Goal: Answer question/provide support: Share knowledge or assist other users

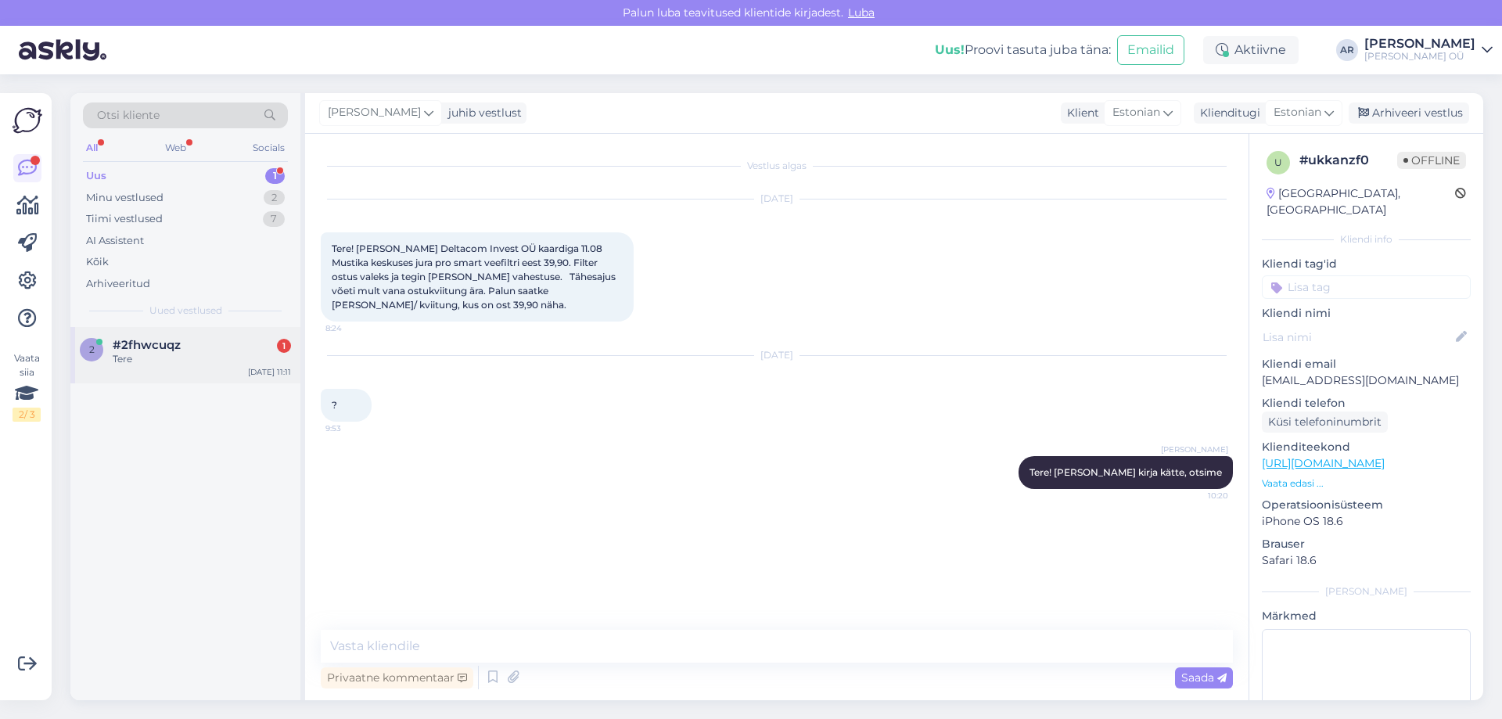
click at [208, 354] on div "Tere" at bounding box center [202, 359] width 178 height 14
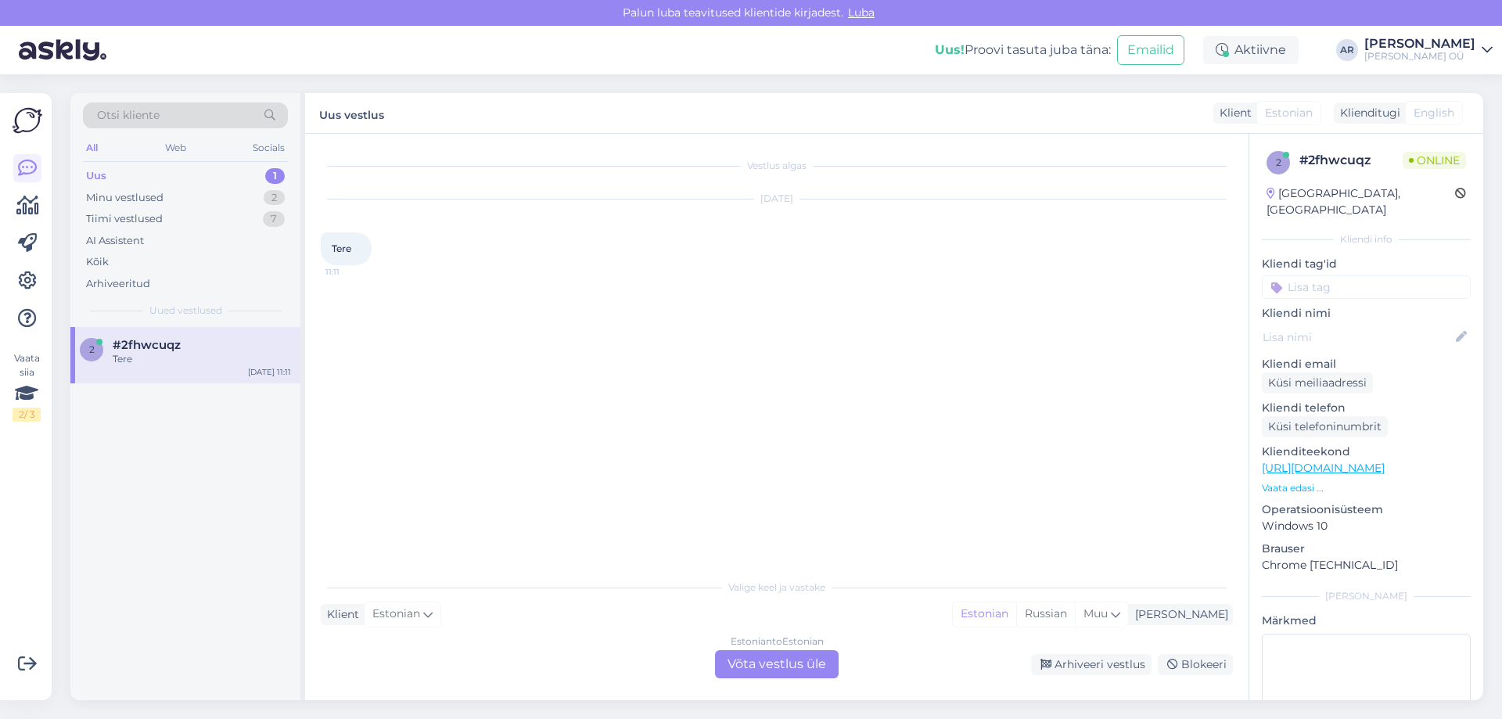
click at [760, 665] on div "Estonian to Estonian Võta vestlus üle" at bounding box center [777, 664] width 124 height 28
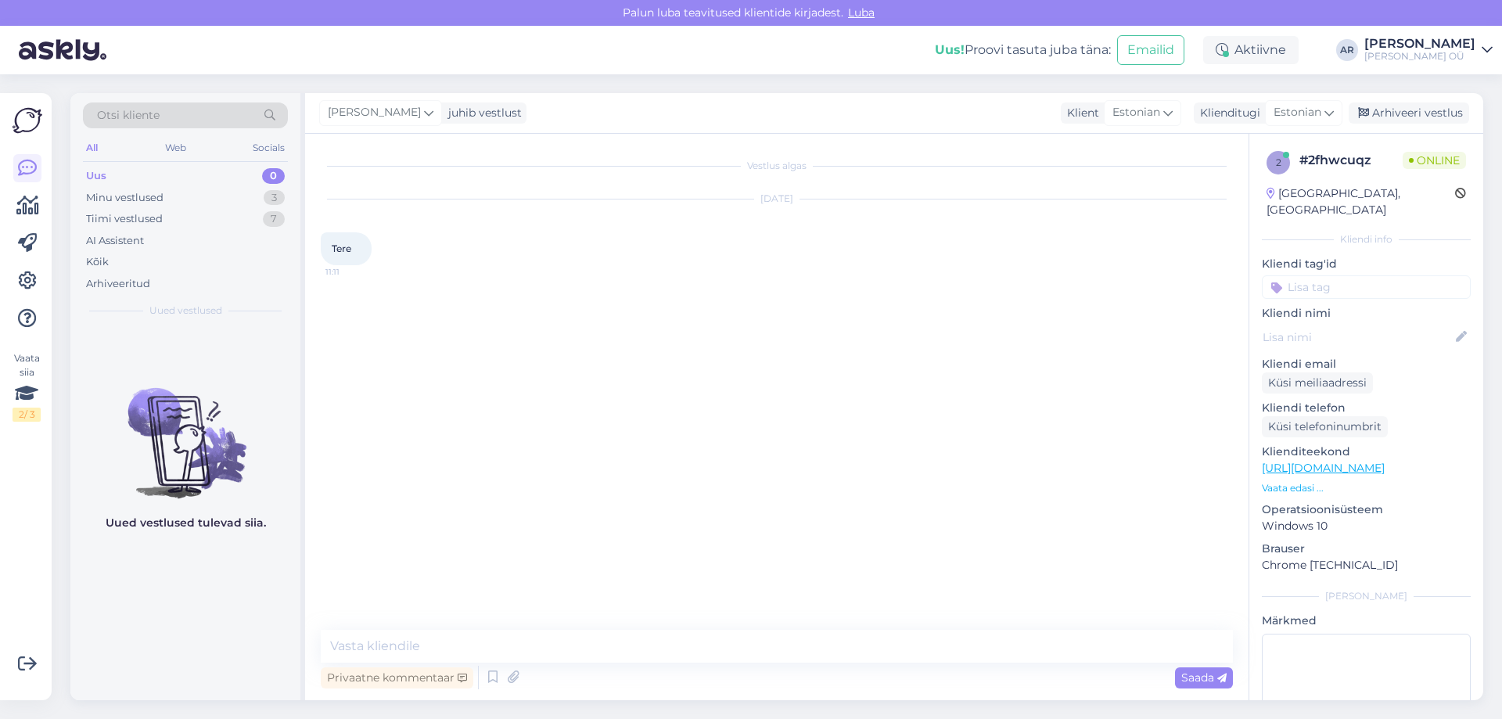
click at [606, 627] on div "Vestlus algas [DATE] Tere 11:11 Privaatne kommentaar Saada" at bounding box center [776, 417] width 943 height 566
click at [602, 636] on textarea at bounding box center [777, 646] width 912 height 33
type textarea "Tere!"
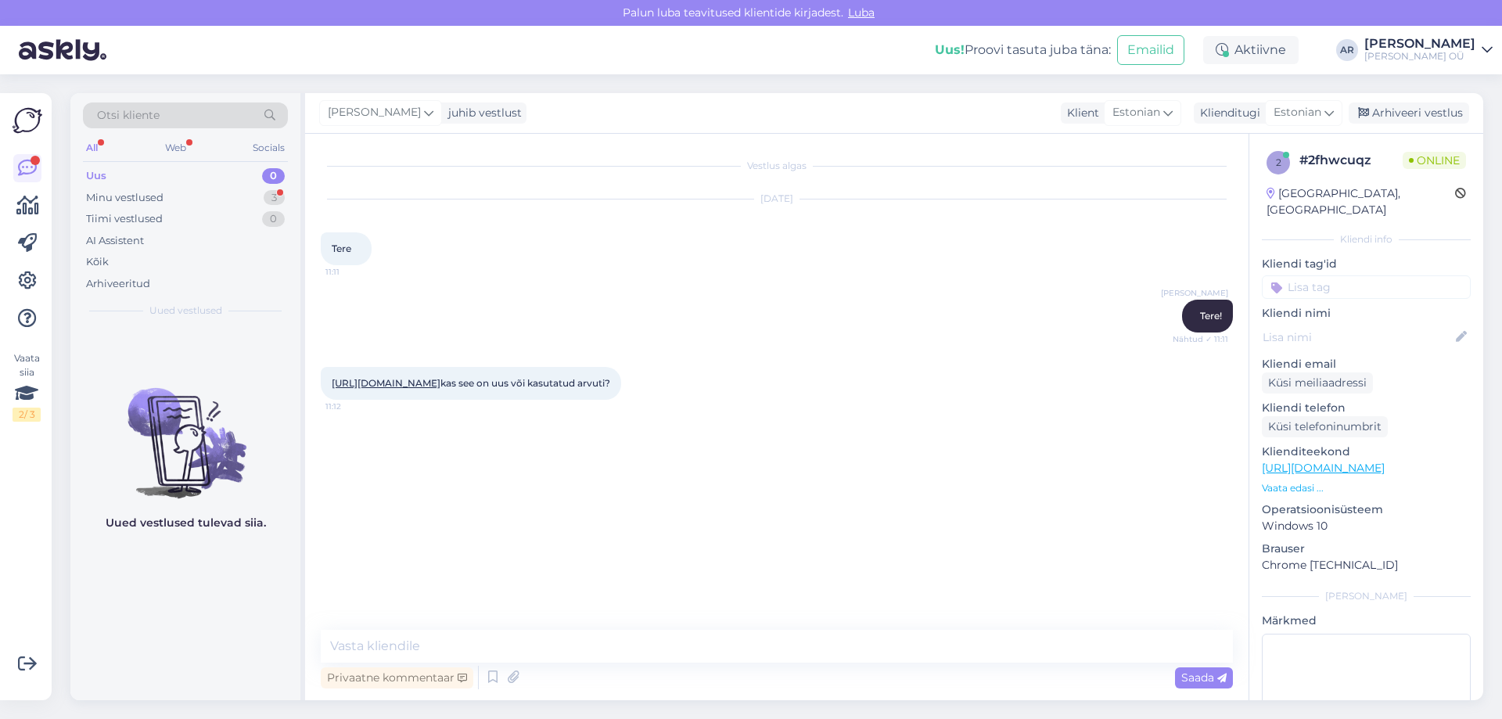
click at [440, 388] on link "[URL][DOMAIN_NAME]" at bounding box center [386, 383] width 109 height 12
click at [423, 652] on textarea at bounding box center [777, 646] width 912 height 33
type textarea "Näidised poes"
click at [537, 658] on textarea at bounding box center [777, 646] width 912 height 33
click at [536, 653] on textarea at bounding box center [777, 646] width 912 height 33
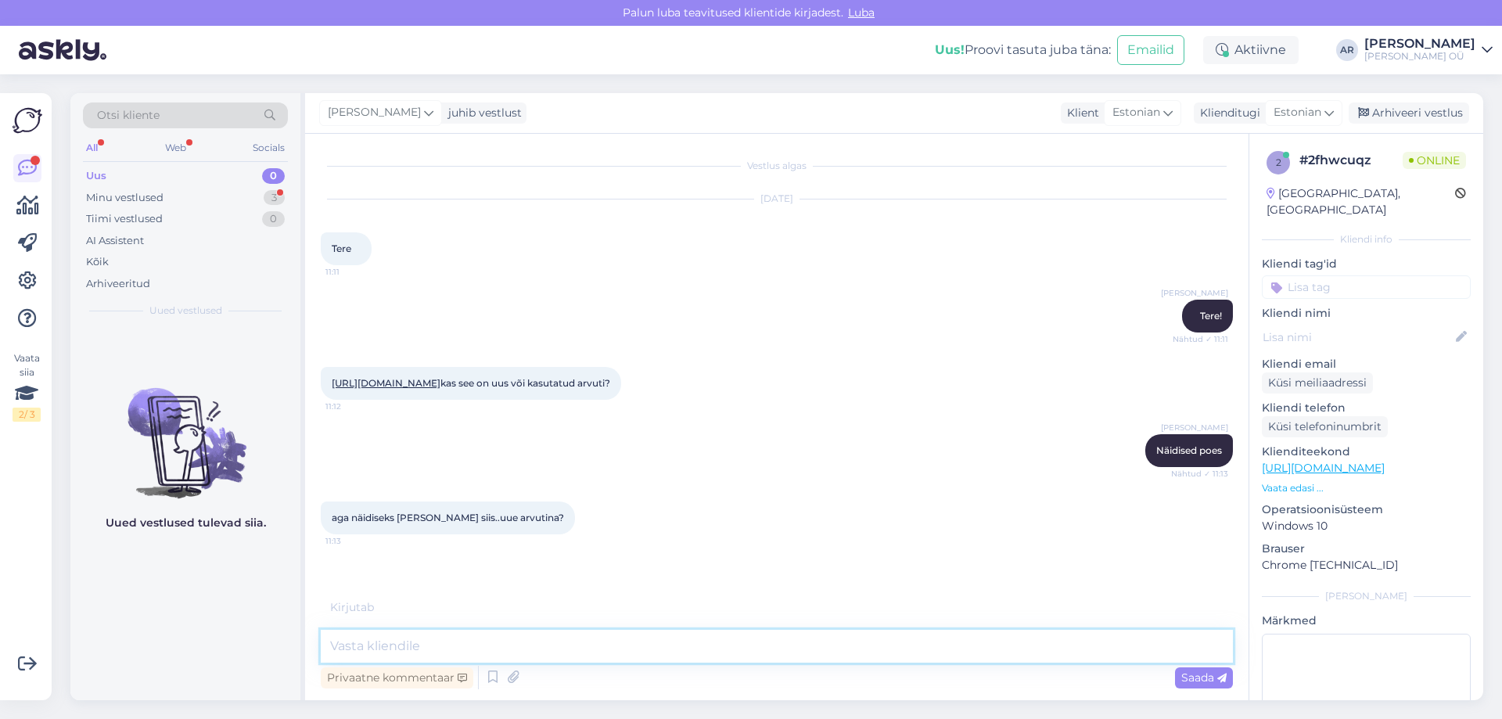
click at [538, 638] on textarea at bounding box center [777, 646] width 912 height 33
click at [533, 639] on textarea at bounding box center [777, 646] width 912 height 33
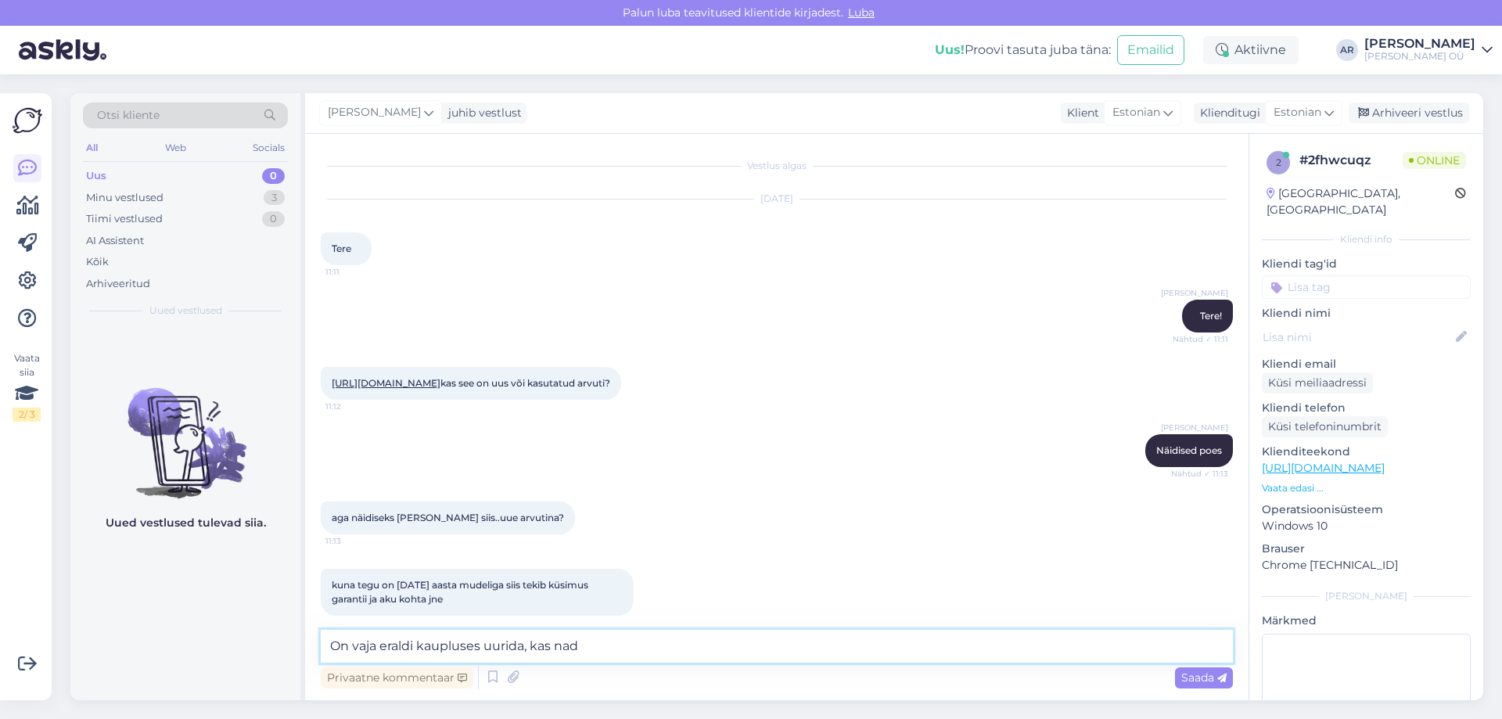
scroll to position [45, 0]
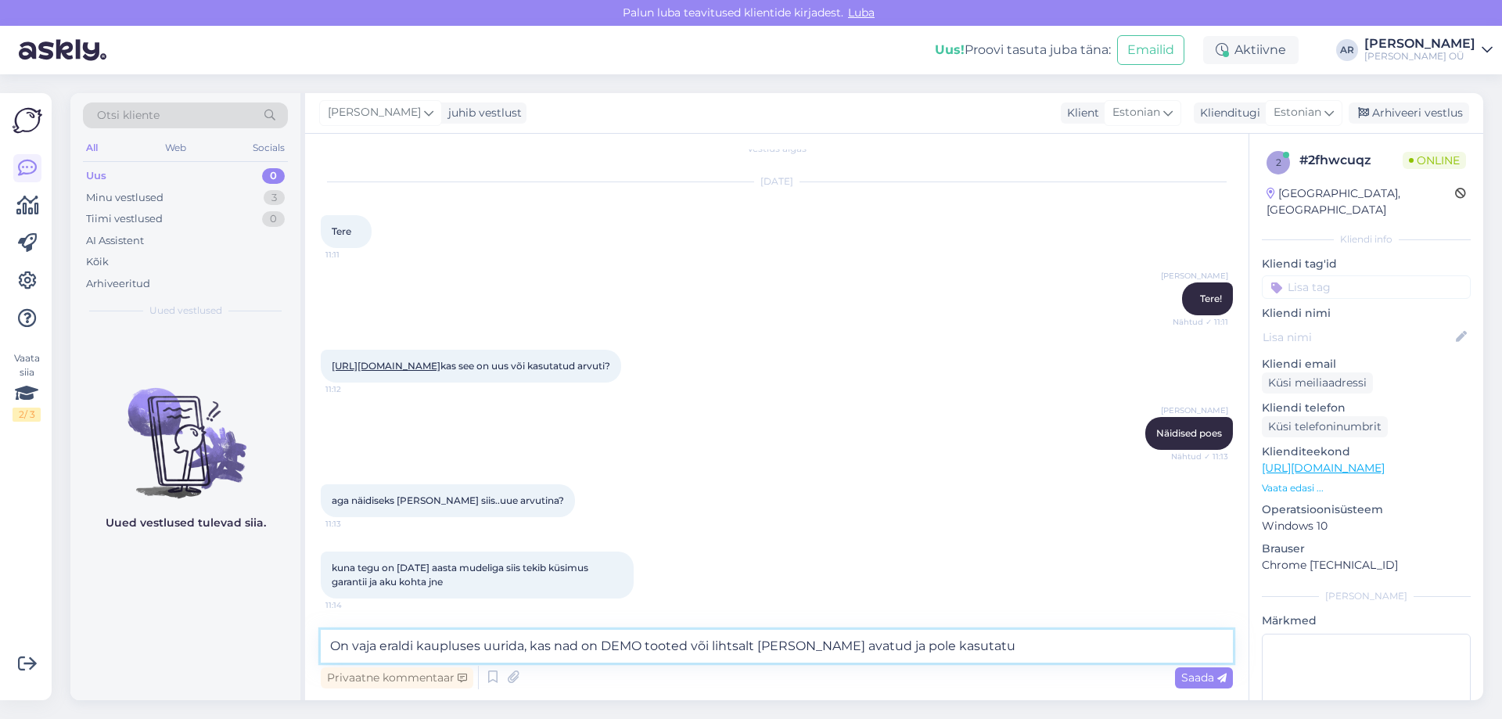
type textarea "On vaja eraldi kaupluses uurida, kas nad on DEMO tooted või lihtsalt [PERSON_NA…"
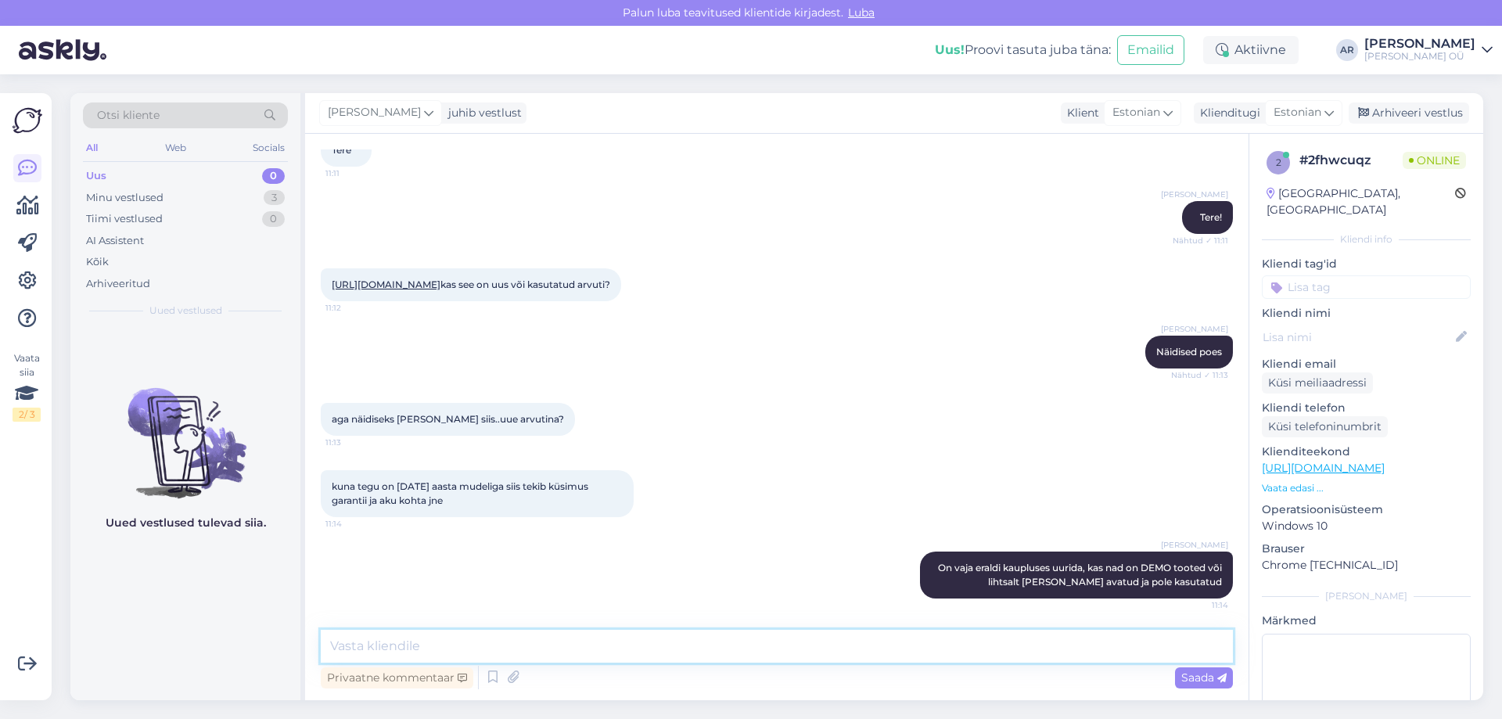
click at [734, 652] on textarea at bounding box center [777, 646] width 912 height 33
click at [716, 638] on textarea at bounding box center [777, 646] width 912 height 33
click at [531, 652] on textarea at bounding box center [777, 646] width 912 height 33
type textarea "Tavaliselt isegi näidis toodetel kehtib tava garantii jne"
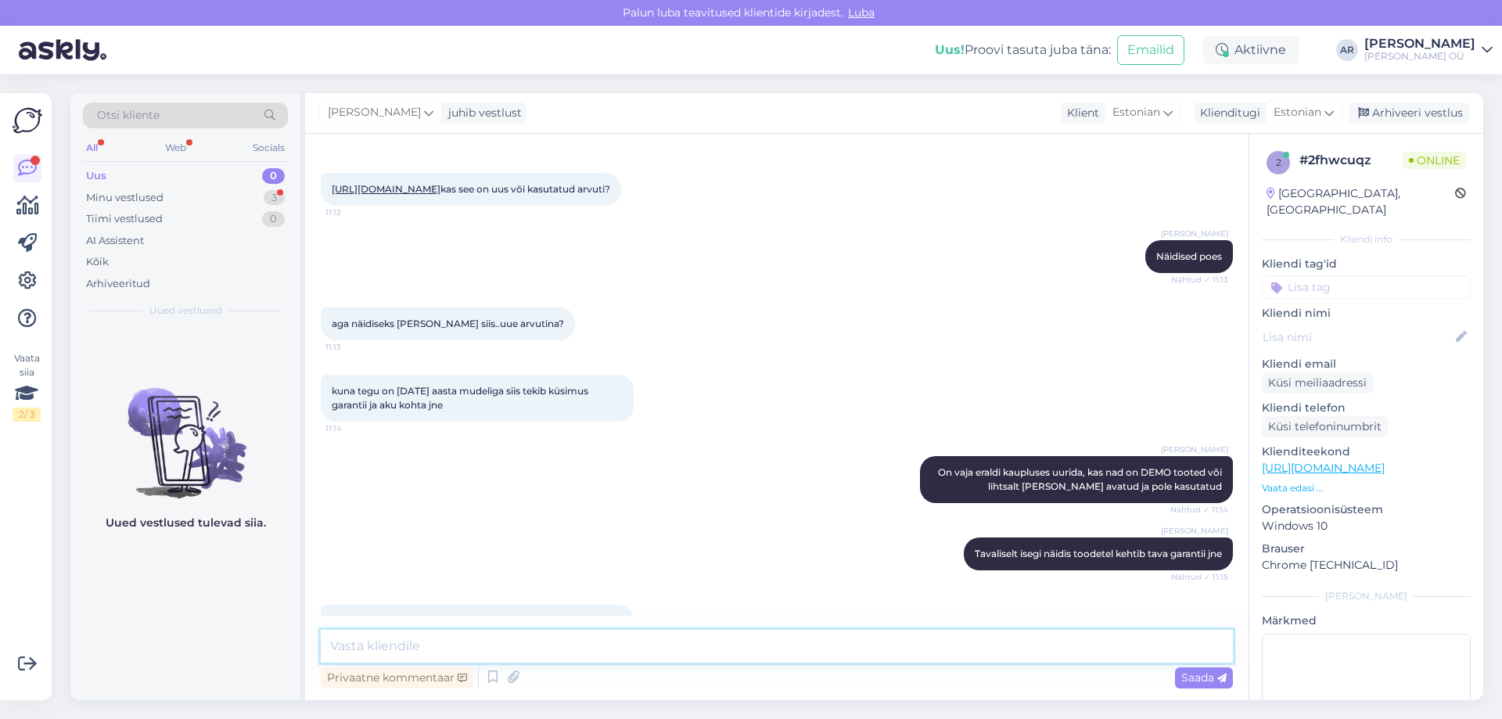
scroll to position [275, 0]
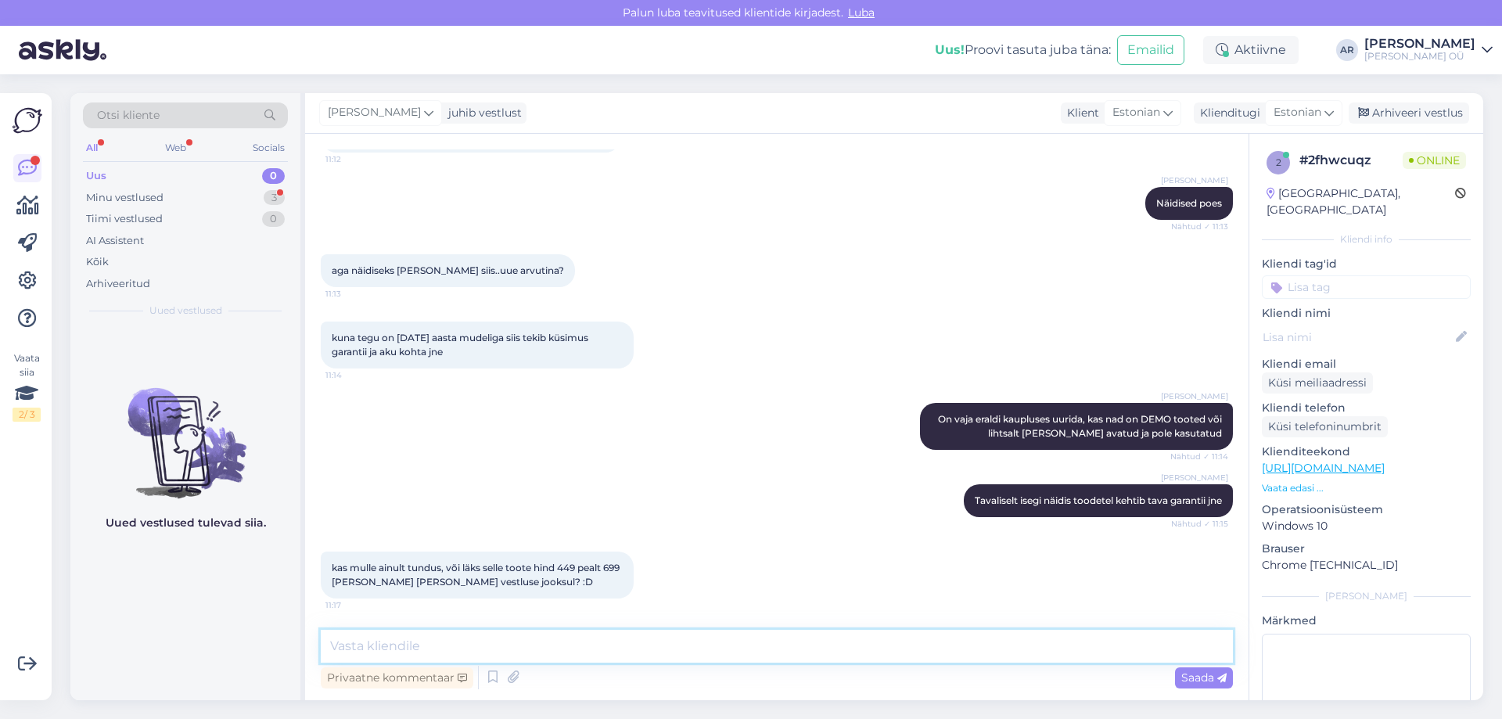
click at [526, 642] on textarea at bounding box center [777, 646] width 912 height 33
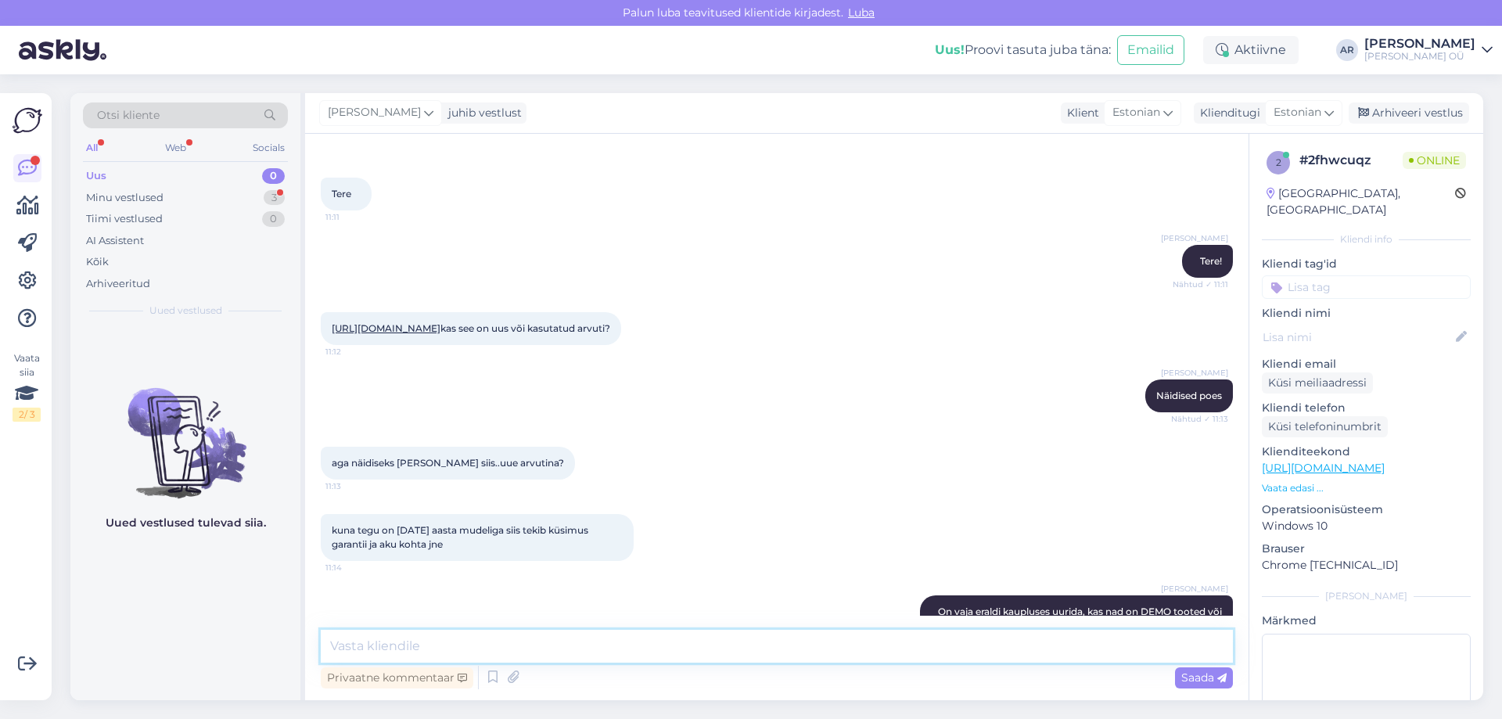
scroll to position [78, 0]
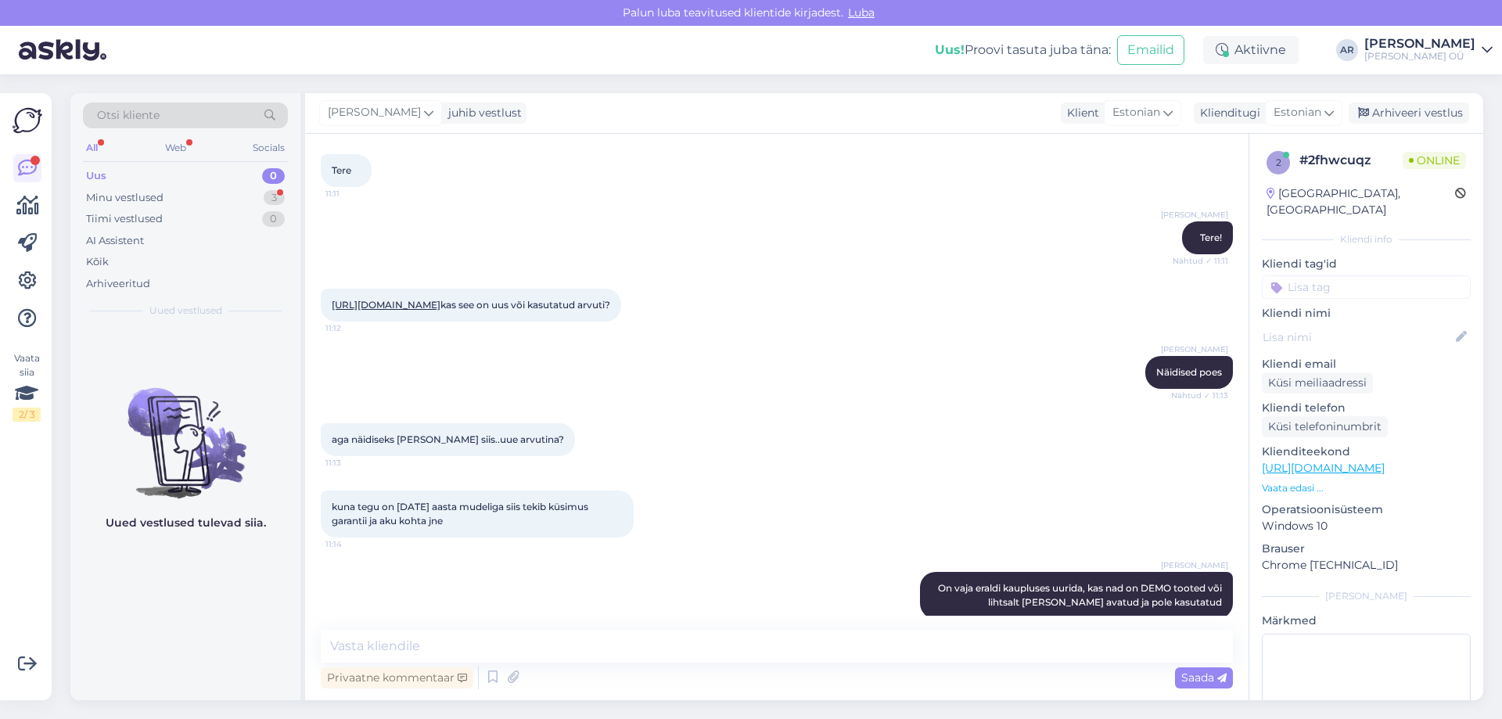
click at [414, 304] on link "[URL][DOMAIN_NAME]" at bounding box center [386, 305] width 109 height 12
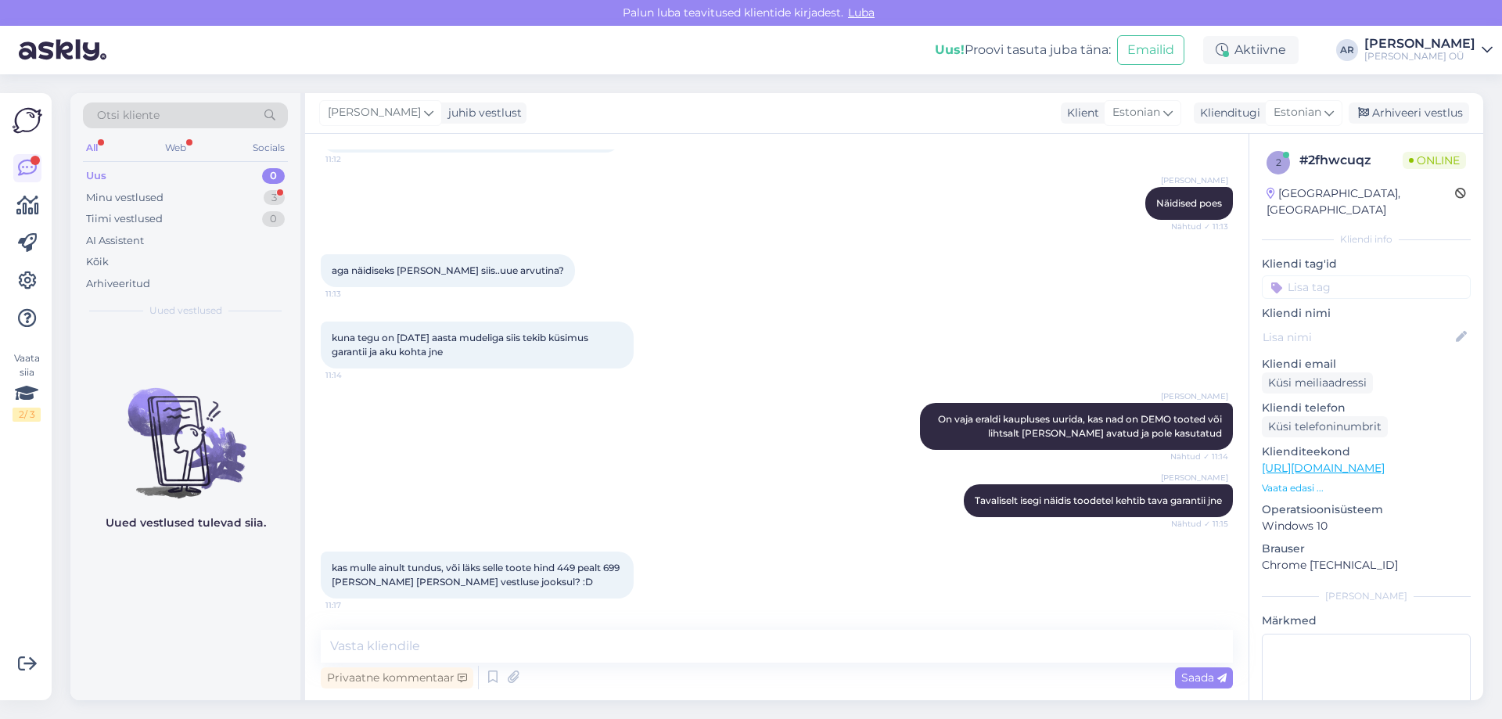
scroll to position [275, 0]
click at [497, 643] on textarea at bounding box center [777, 646] width 912 height 33
type textarea "М"
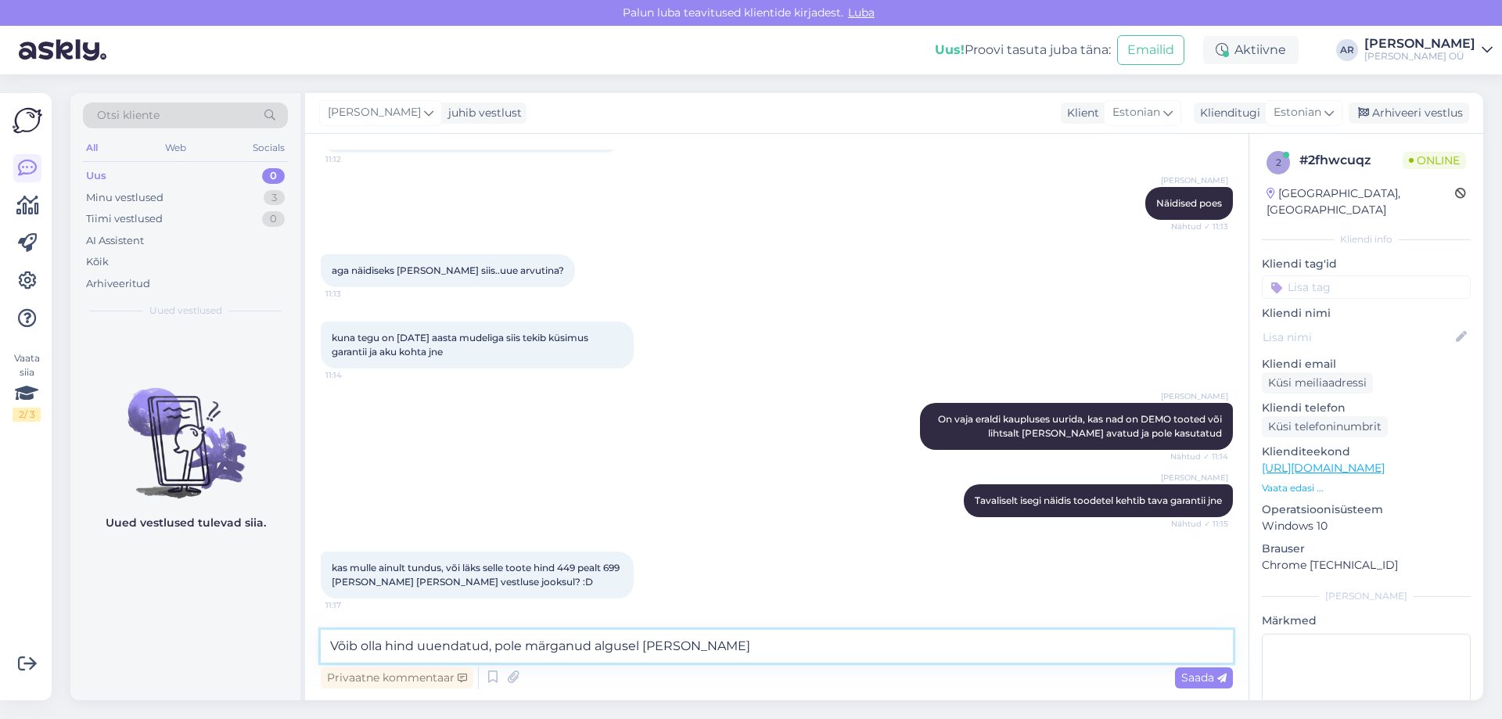
type textarea "Võib olla hind uuendatud, pole märganud algusel [PERSON_NAME]."
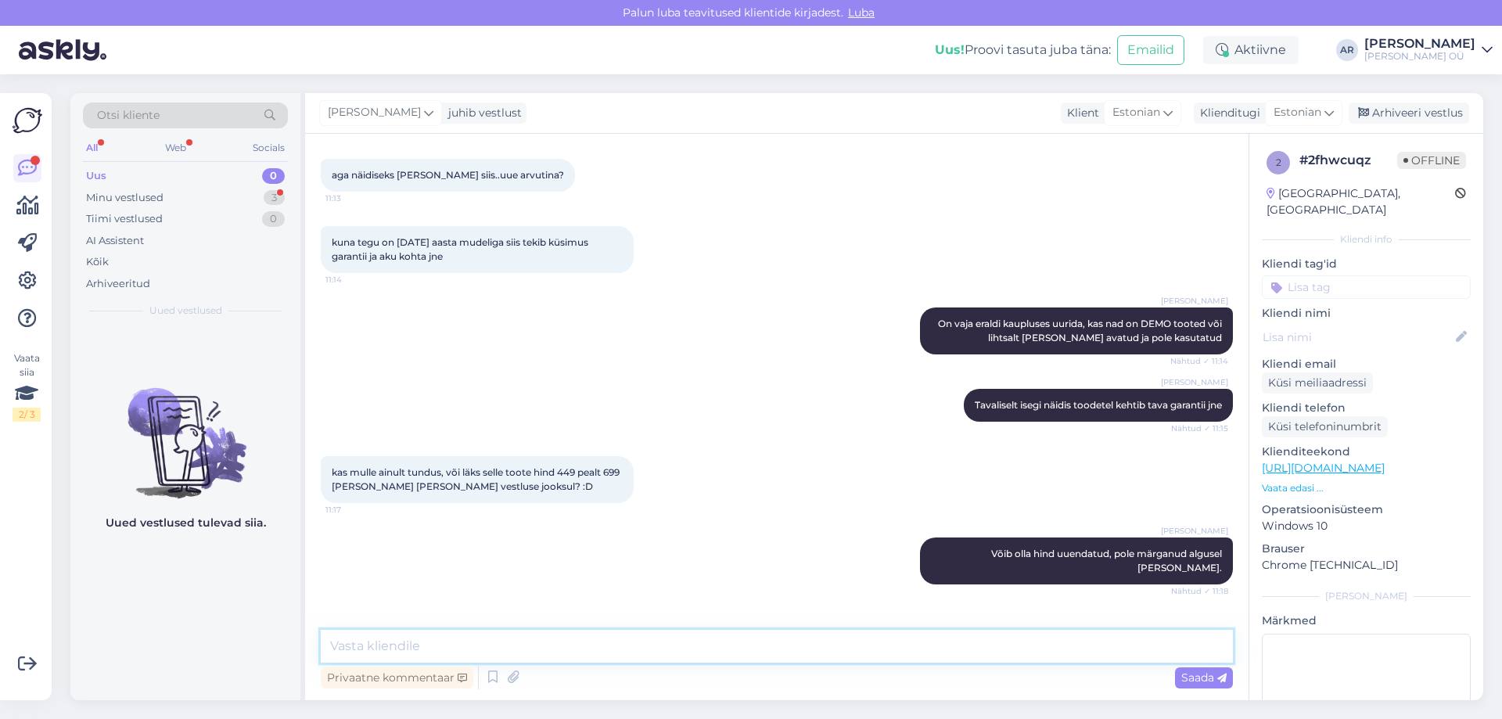
scroll to position [410, 0]
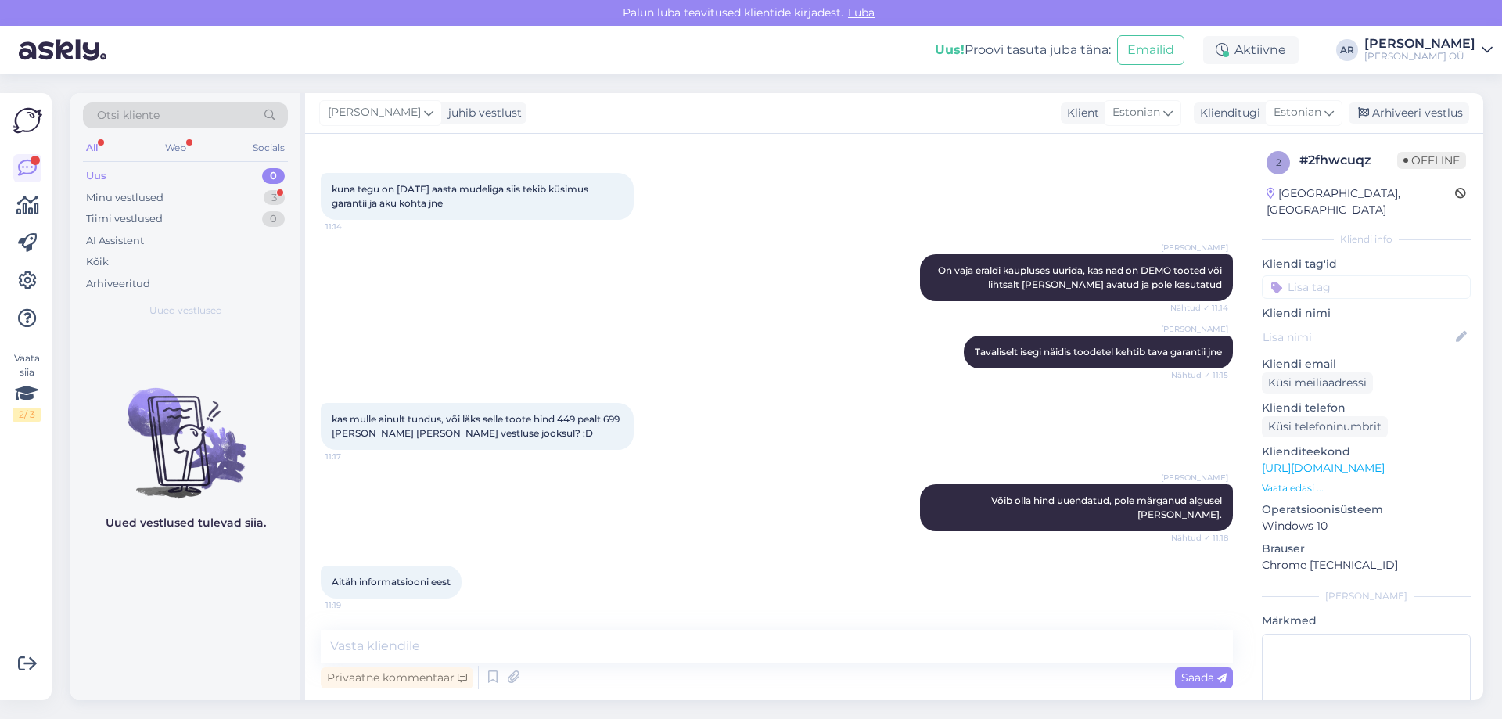
click at [458, 628] on div "Vestlus algas [DATE] Tere 11:11 [PERSON_NAME] Tere! Nähtud ✓ 11:11 [URL][DOMAIN…" at bounding box center [776, 417] width 943 height 566
click at [634, 653] on textarea at bounding box center [777, 646] width 912 height 33
type textarea "Palun!"
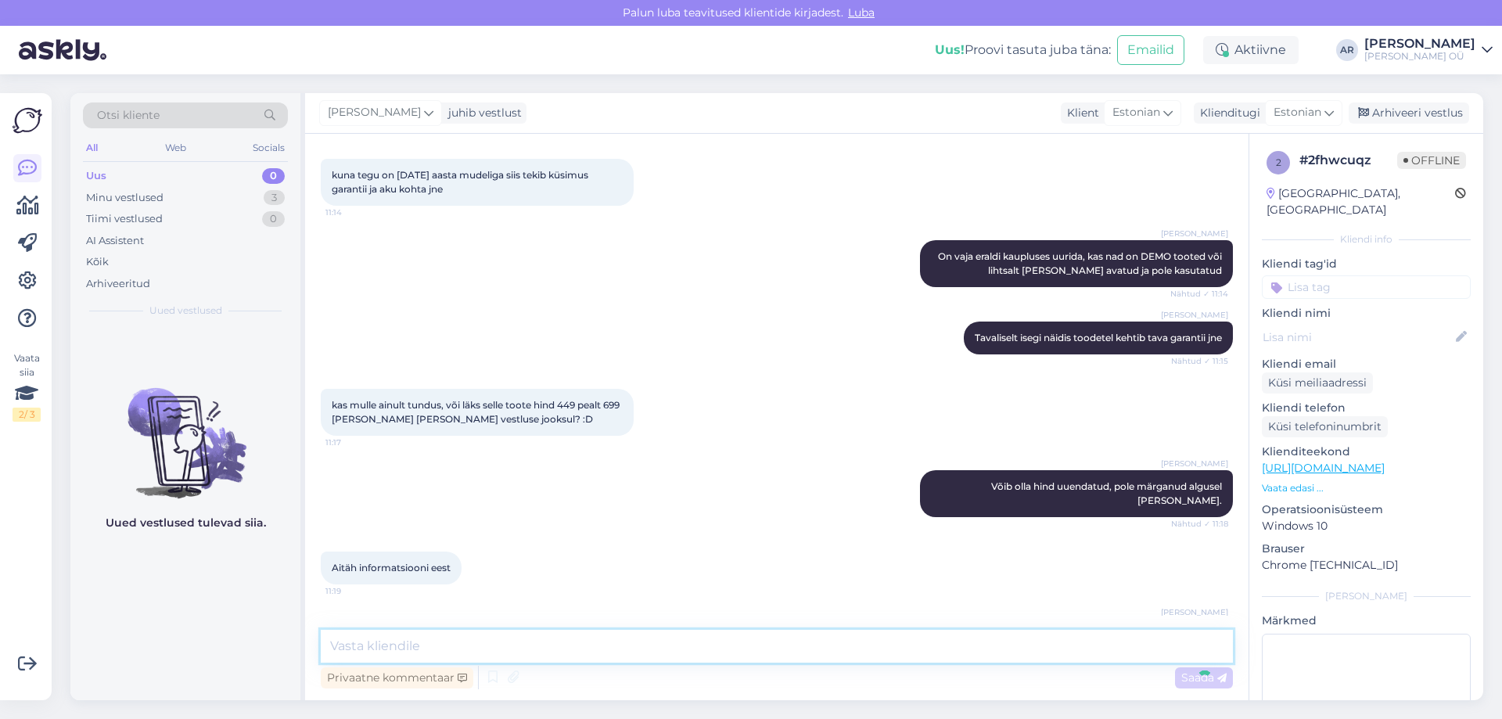
scroll to position [477, 0]
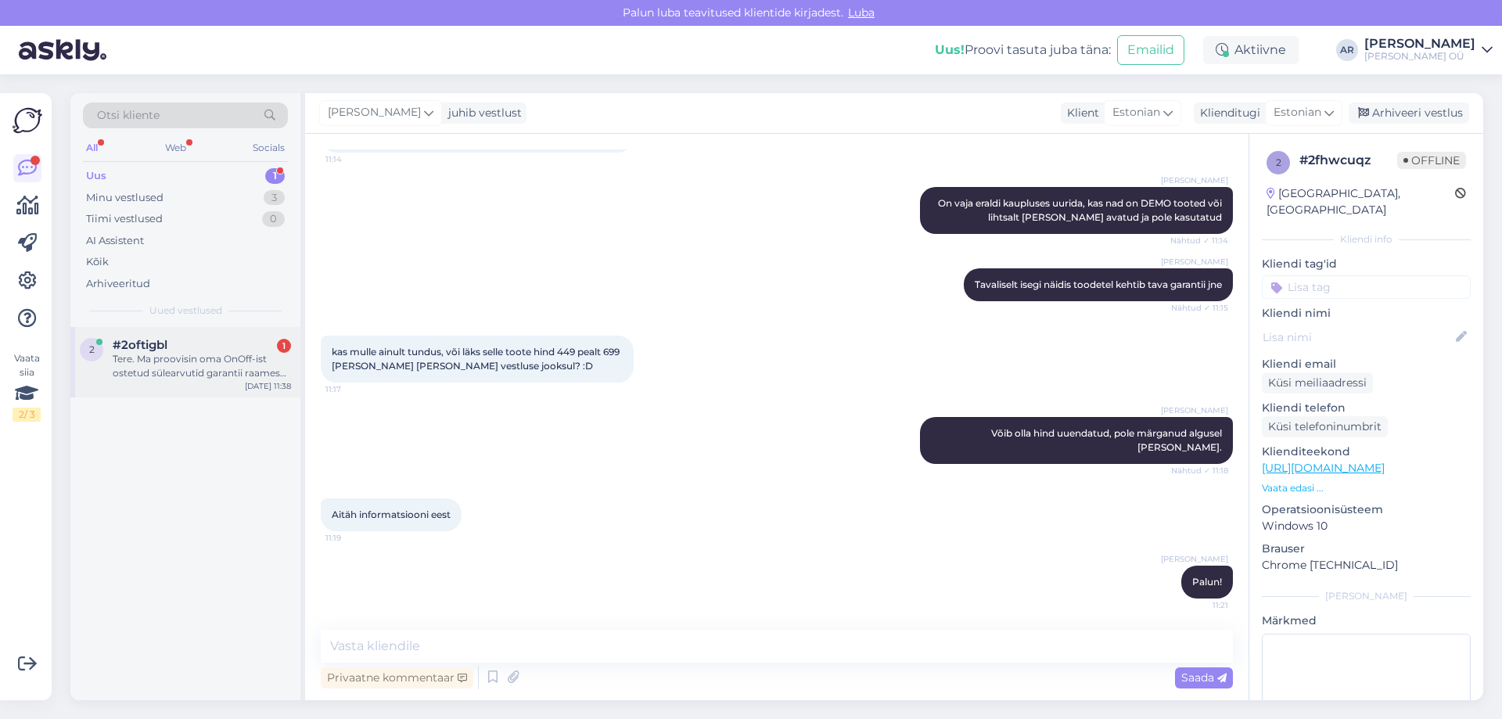
click at [210, 376] on div "Tere. Ma proovisin oma OnOff-ist ostetud sülearvutid garantii raames viia OnOff…" at bounding box center [202, 366] width 178 height 28
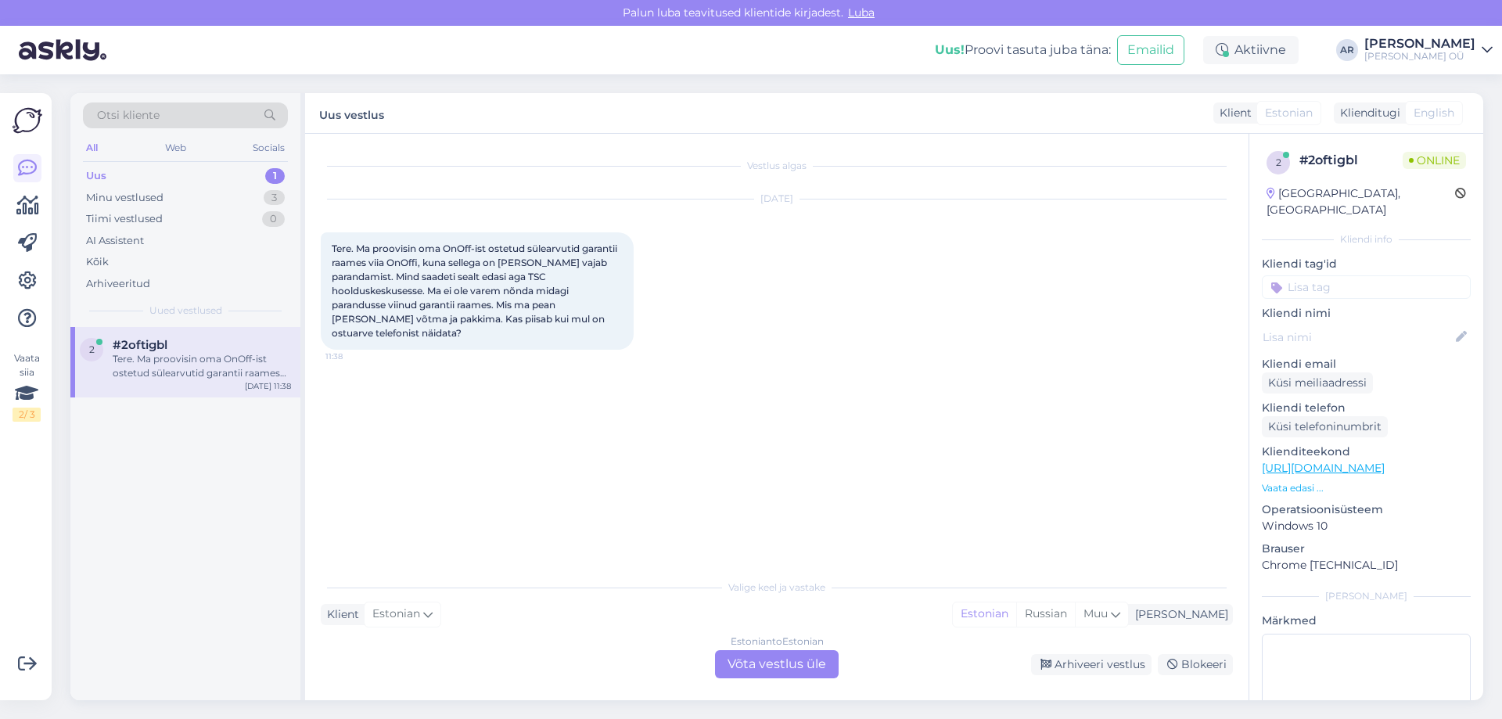
scroll to position [0, 0]
drag, startPoint x: 517, startPoint y: 250, endPoint x: 520, endPoint y: 268, distance: 19.0
click at [520, 268] on div "Tere. Ma proovisin oma OnOff-ist ostetud sülearvutid garantii raames viia OnOff…" at bounding box center [477, 290] width 313 height 117
click at [523, 266] on div "Tere. Ma proovisin oma OnOff-ist ostetud sülearvutid garantii raames viia OnOff…" at bounding box center [477, 290] width 313 height 117
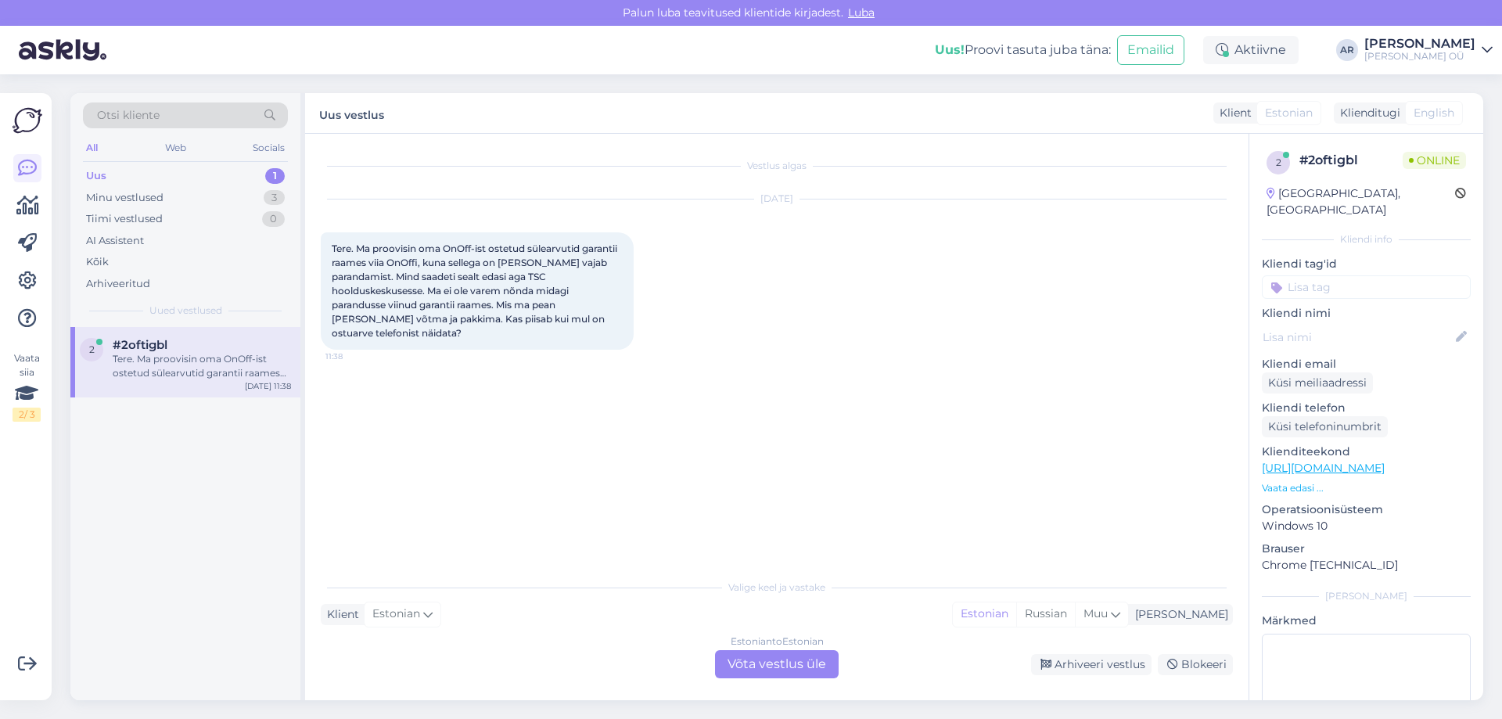
click at [535, 274] on span "Tere. Ma proovisin oma OnOff-ist ostetud sülearvutid garantii raames viia OnOff…" at bounding box center [476, 291] width 288 height 96
drag, startPoint x: 554, startPoint y: 289, endPoint x: 540, endPoint y: 268, distance: 26.0
click at [540, 268] on span "Tere. Ma proovisin oma OnOff-ist ostetud sülearvutid garantii raames viia OnOff…" at bounding box center [476, 291] width 288 height 96
click at [541, 268] on span "Tere. Ma proovisin oma OnOff-ist ostetud sülearvutid garantii raames viia OnOff…" at bounding box center [476, 291] width 288 height 96
click at [761, 670] on div "Estonian to Estonian Võta vestlus üle" at bounding box center [777, 664] width 124 height 28
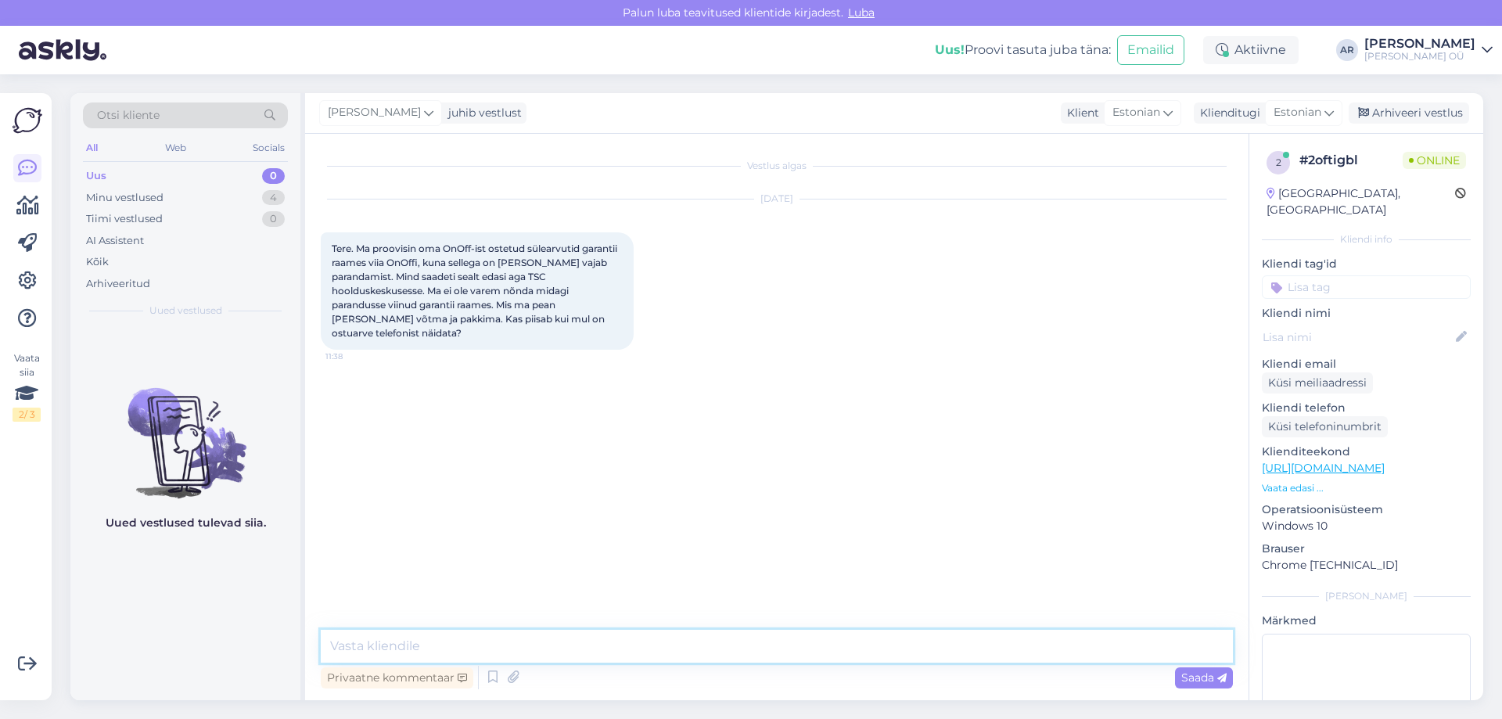
click at [617, 642] on textarea at bounding box center [777, 646] width 912 height 33
type textarea "Tere! Jah ostuarve võtke [PERSON_NAME], sellest piisab."
